Goal: Information Seeking & Learning: Learn about a topic

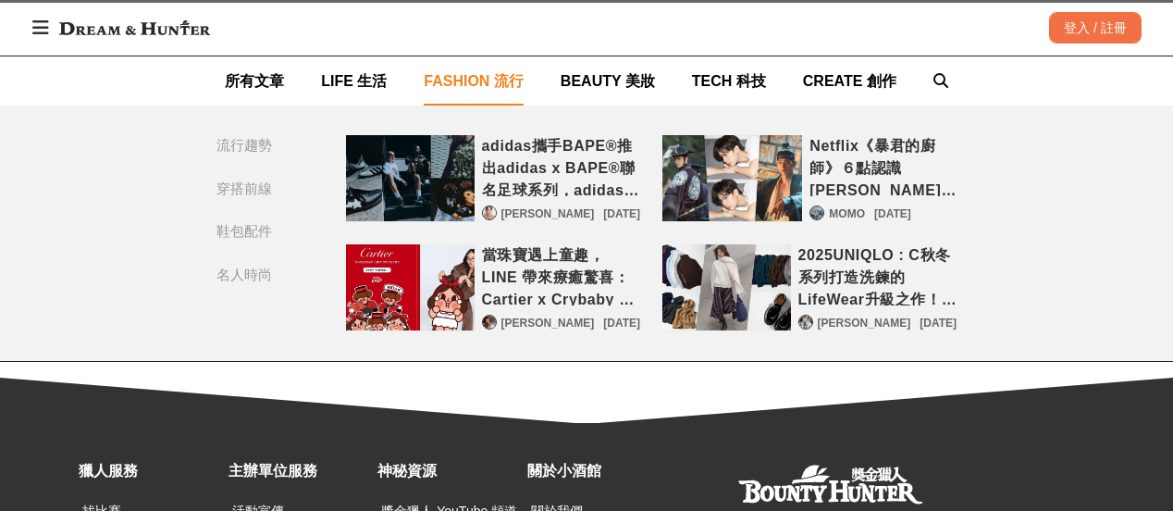
scroll to position [7493, 0]
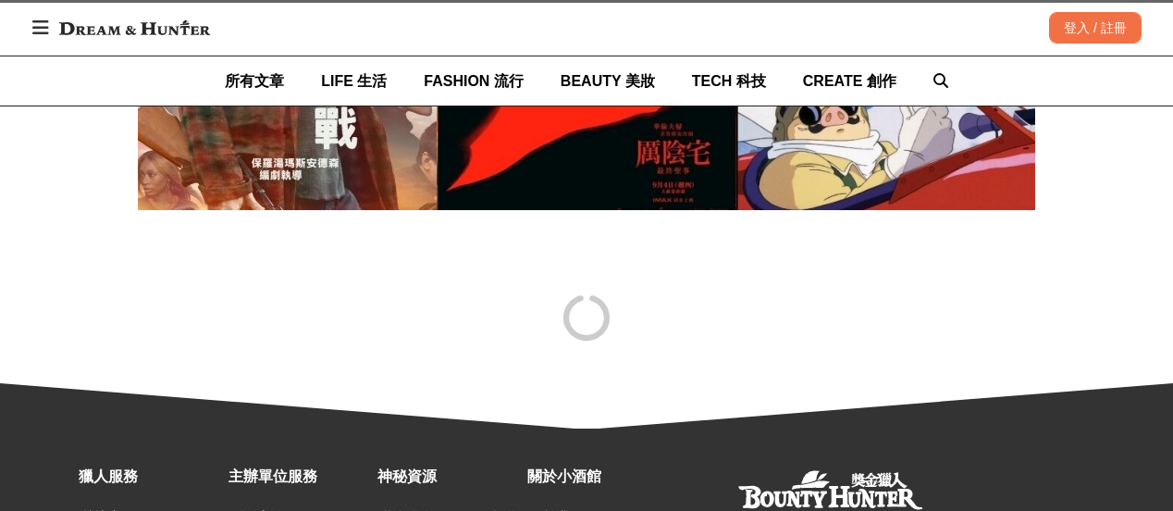
scroll to position [13046, 0]
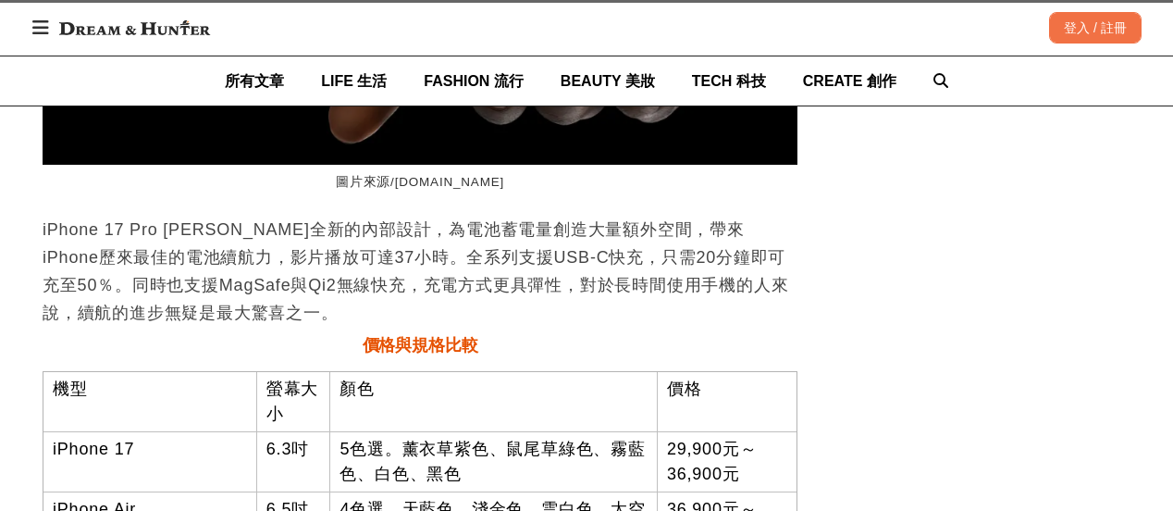
scroll to position [21300, 0]
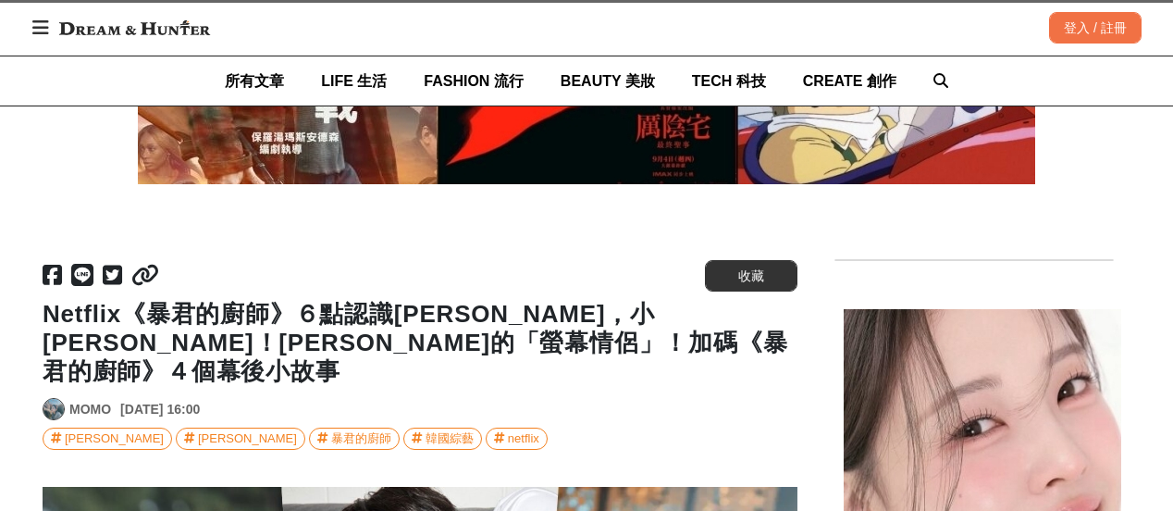
scroll to position [20859, 0]
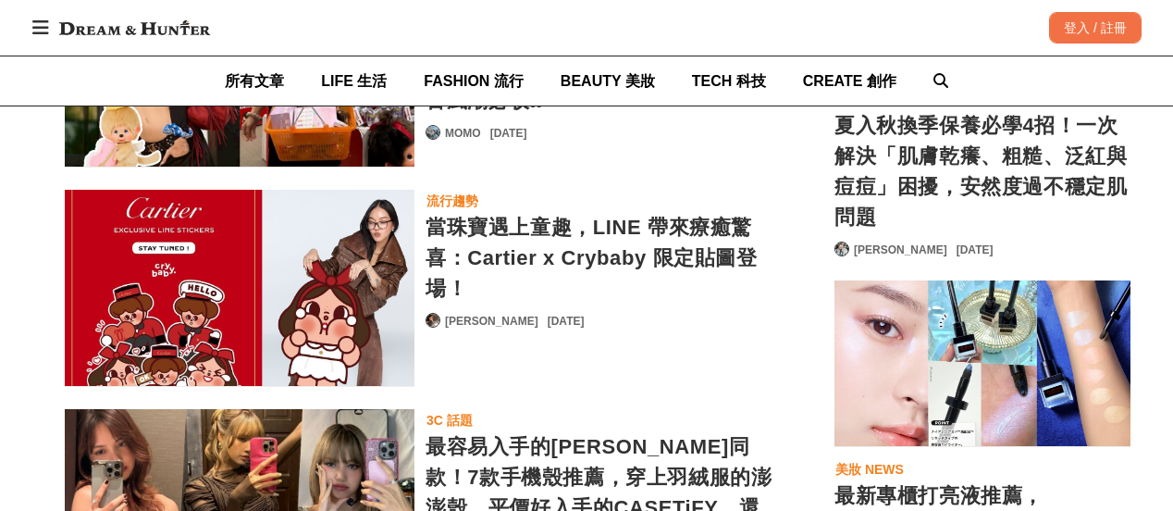
scroll to position [33262, 0]
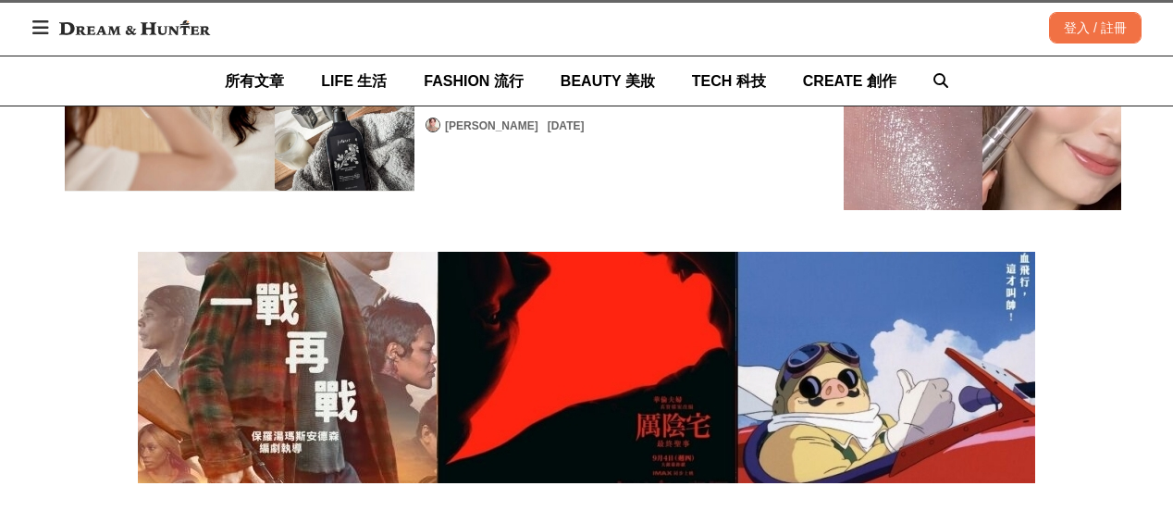
scroll to position [41844, 0]
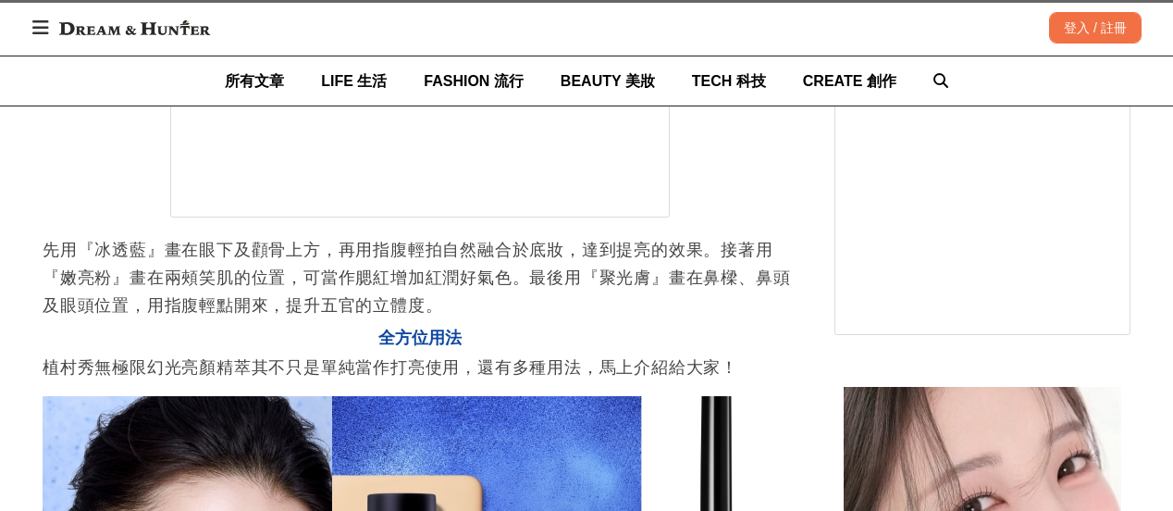
scroll to position [48688, 0]
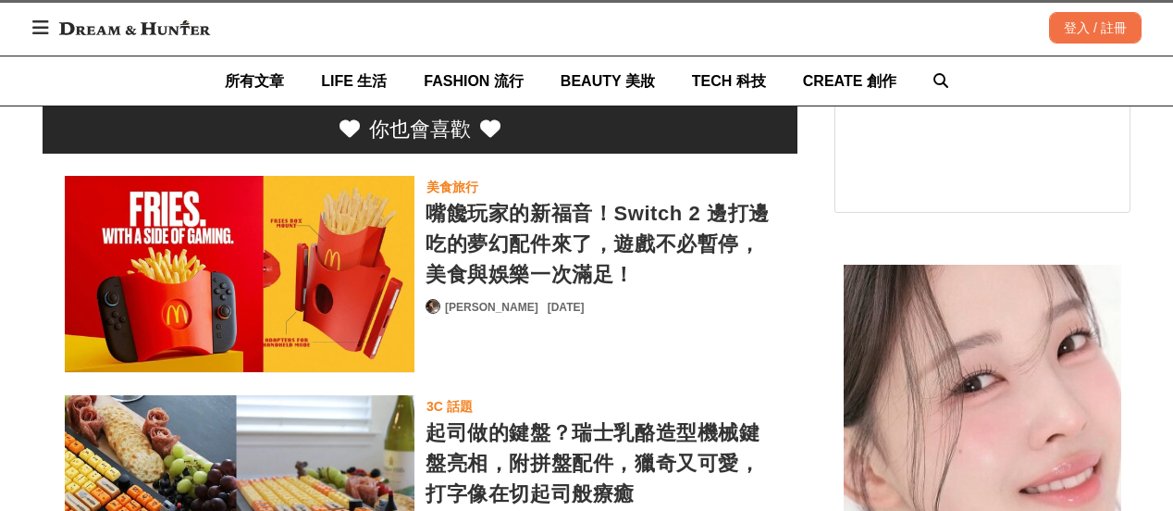
scroll to position [54525, 0]
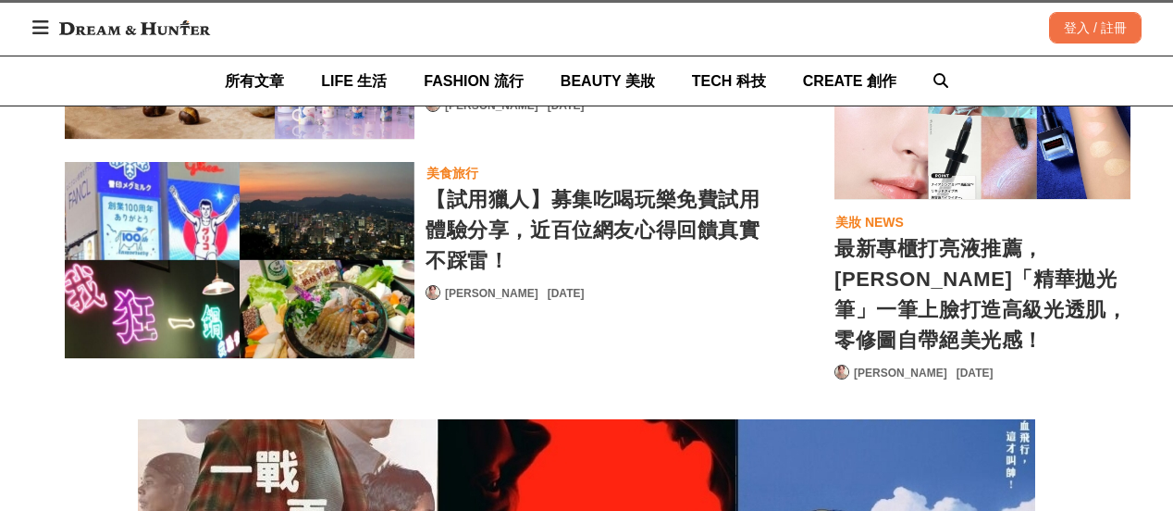
scroll to position [0, 2265]
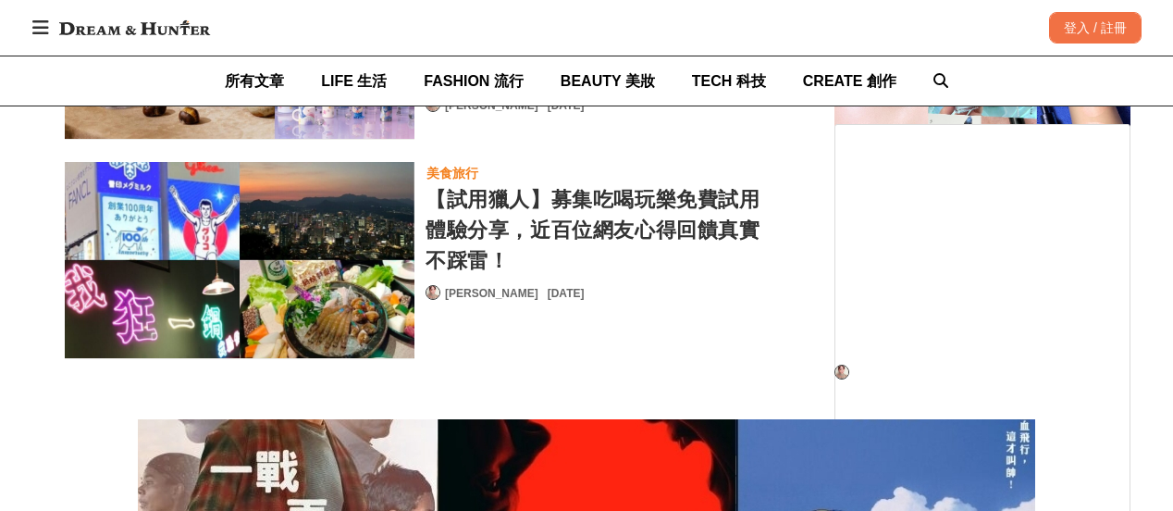
scroll to position [0, 5]
